Goal: Task Accomplishment & Management: Complete application form

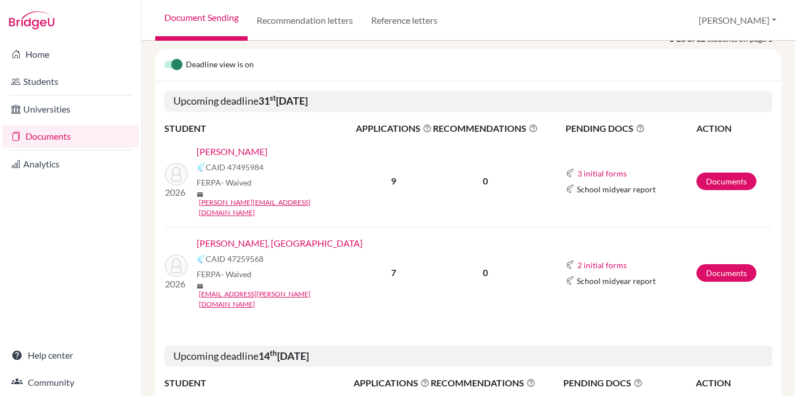
scroll to position [105, 0]
click at [710, 174] on link "Documents" at bounding box center [726, 182] width 60 height 18
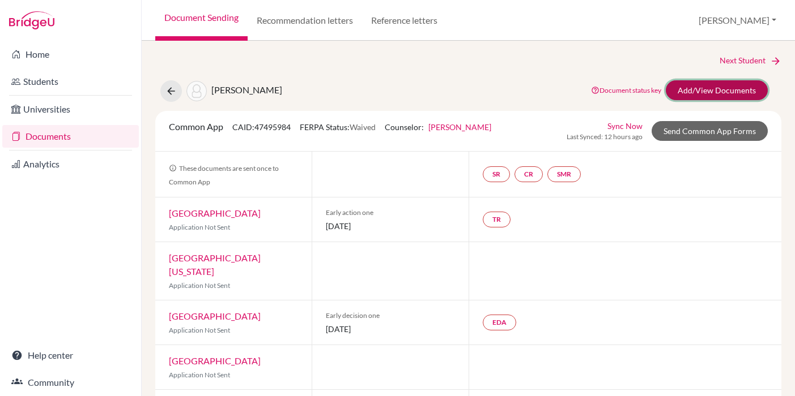
click at [721, 94] on link "Add/View Documents" at bounding box center [716, 90] width 102 height 20
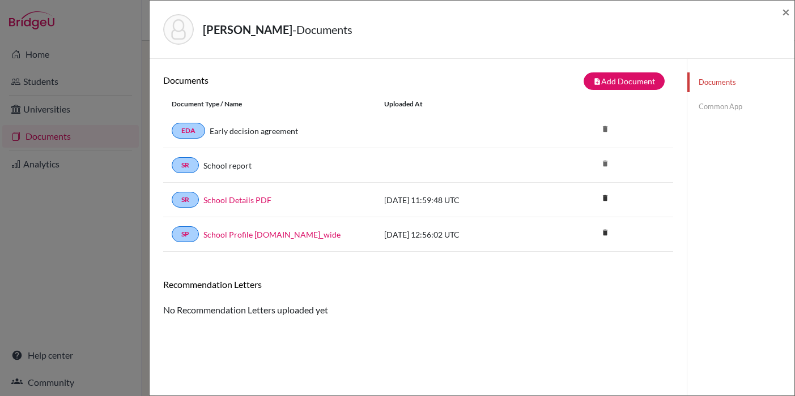
click at [723, 111] on link "Common App" at bounding box center [740, 107] width 107 height 20
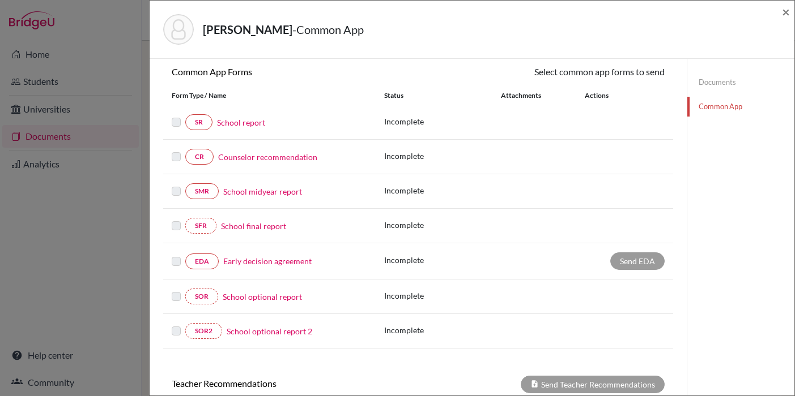
scroll to position [103, 0]
click at [250, 125] on link "School report" at bounding box center [241, 123] width 48 height 12
